Goal: Submit feedback/report problem

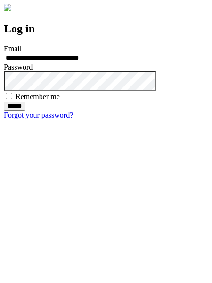
type input "**********"
click at [25, 111] on input "******" at bounding box center [15, 106] width 22 height 9
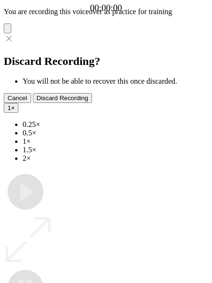
type input "**********"
